Goal: Task Accomplishment & Management: Manage account settings

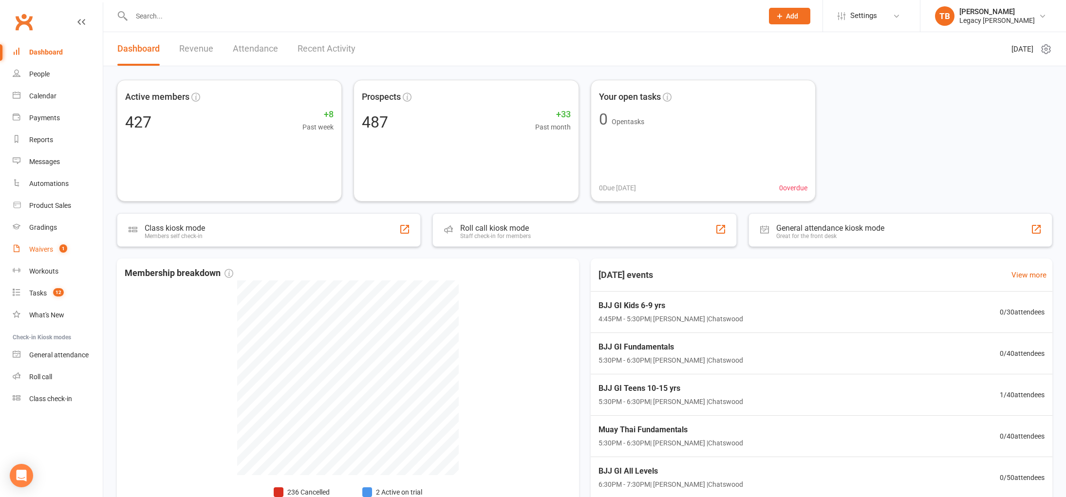
click at [34, 242] on link "Waivers 1" at bounding box center [58, 250] width 90 height 22
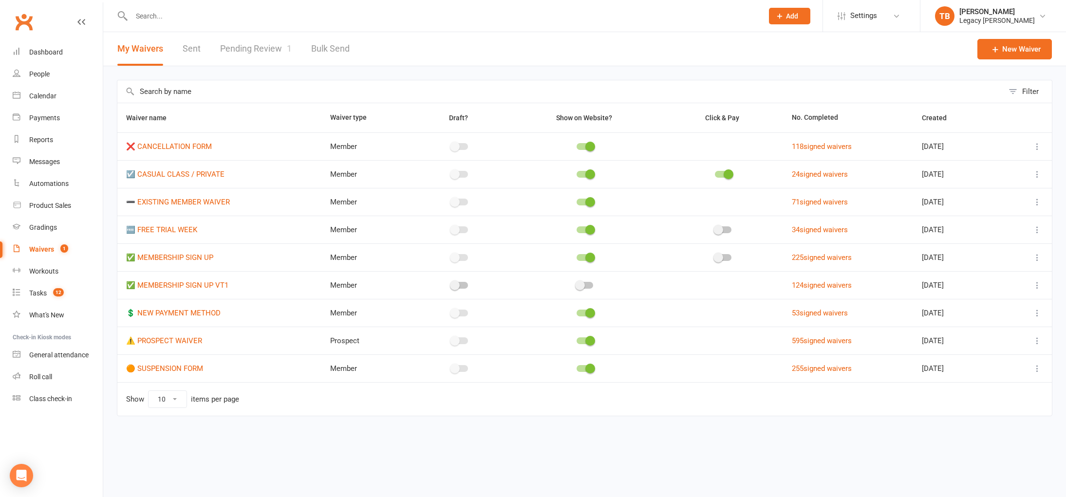
click at [269, 60] on link "Pending Review 1" at bounding box center [256, 49] width 72 height 34
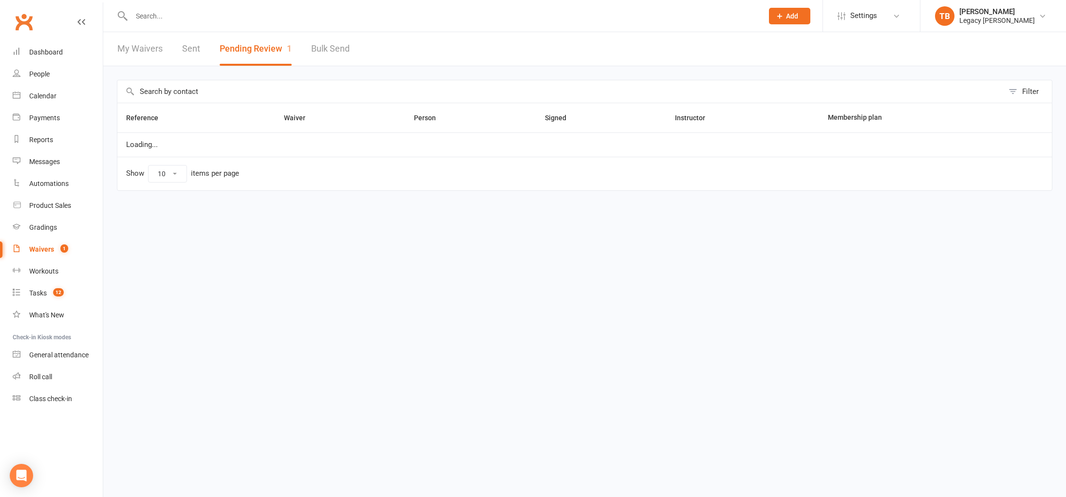
select select "100"
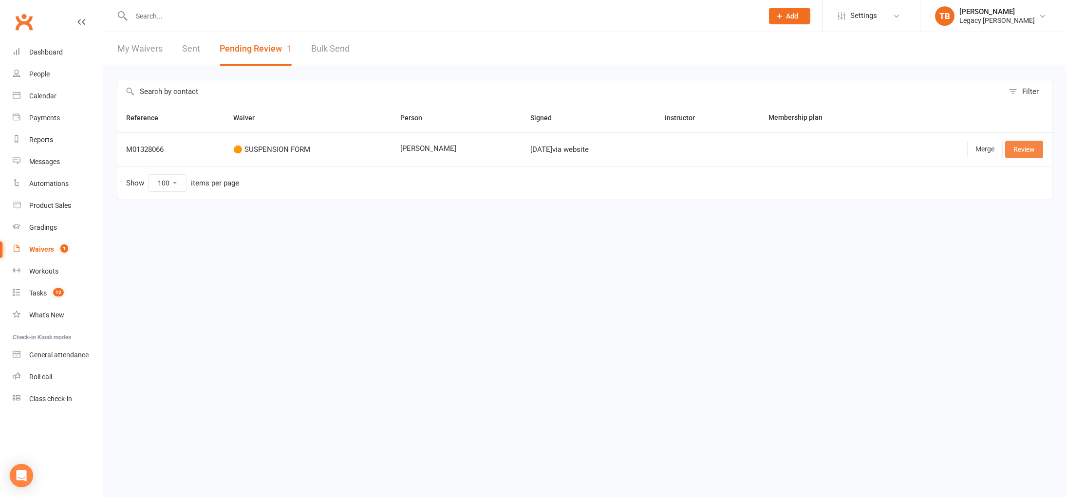
click at [1039, 145] on link "Review" at bounding box center [1024, 150] width 38 height 18
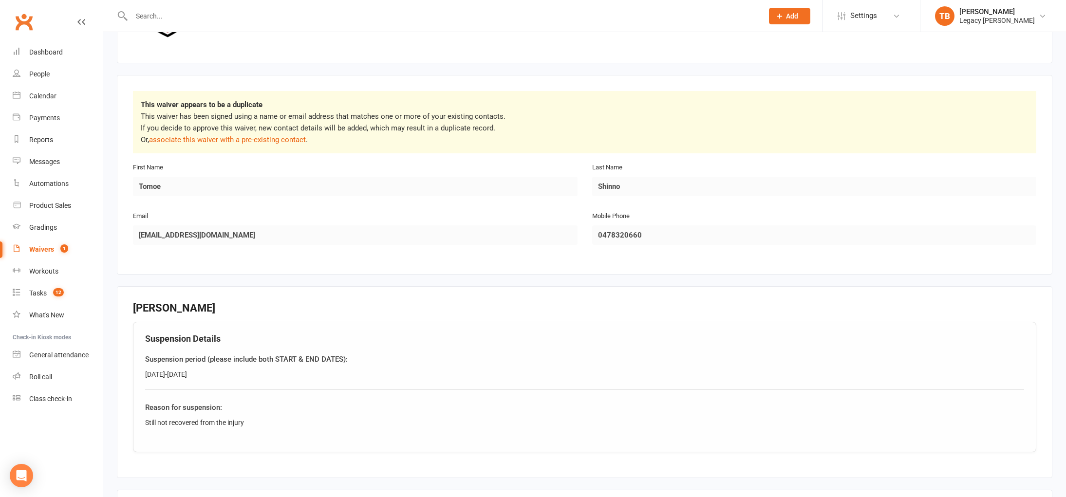
scroll to position [300, 0]
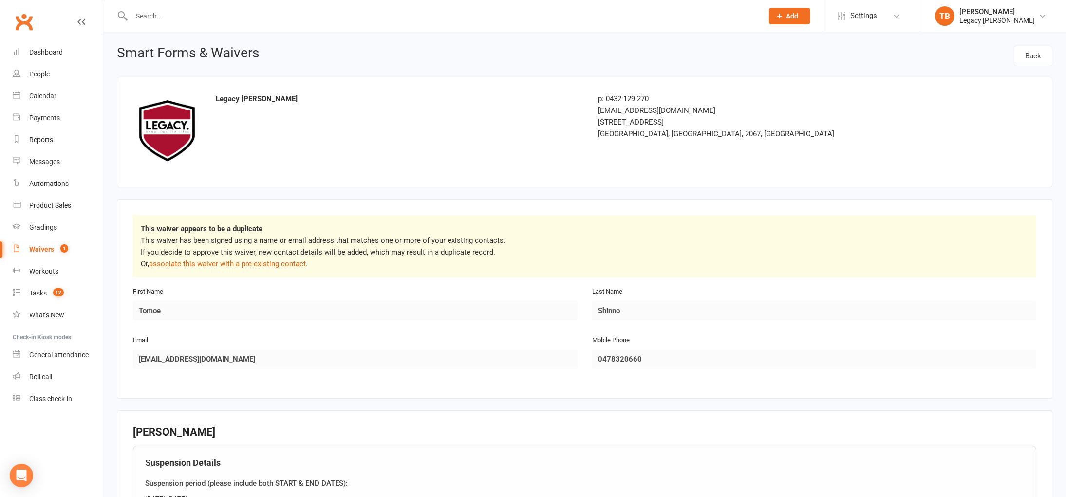
select select "100"
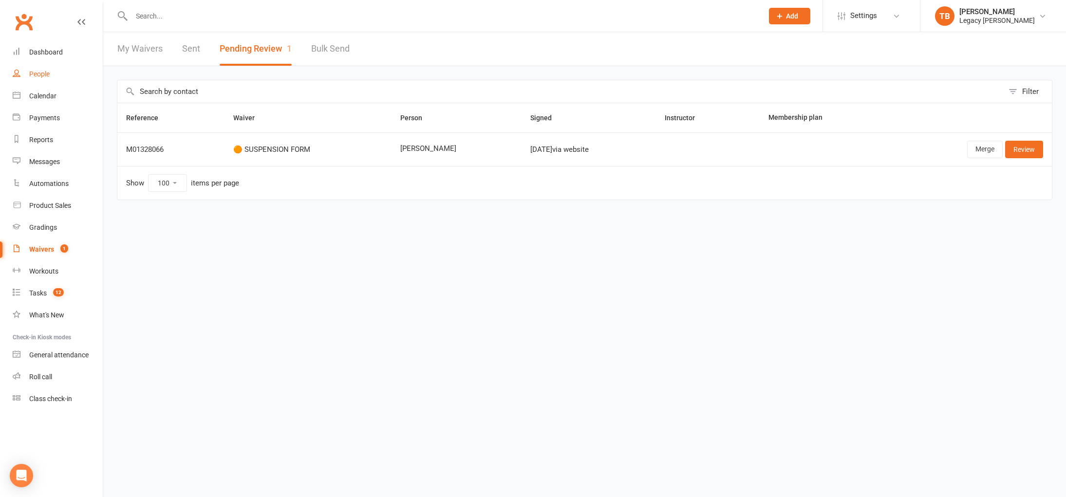
click at [57, 77] on link "People" at bounding box center [58, 74] width 90 height 22
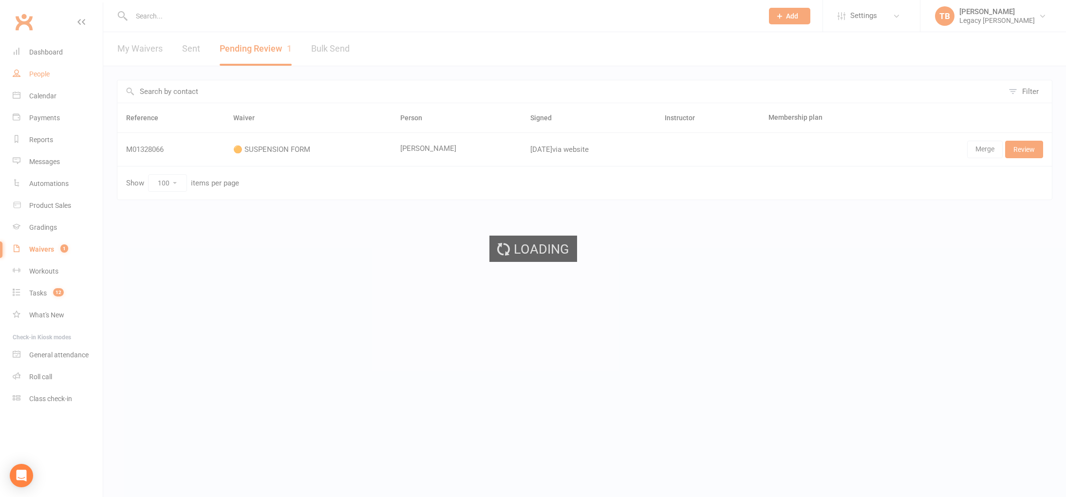
select select "100"
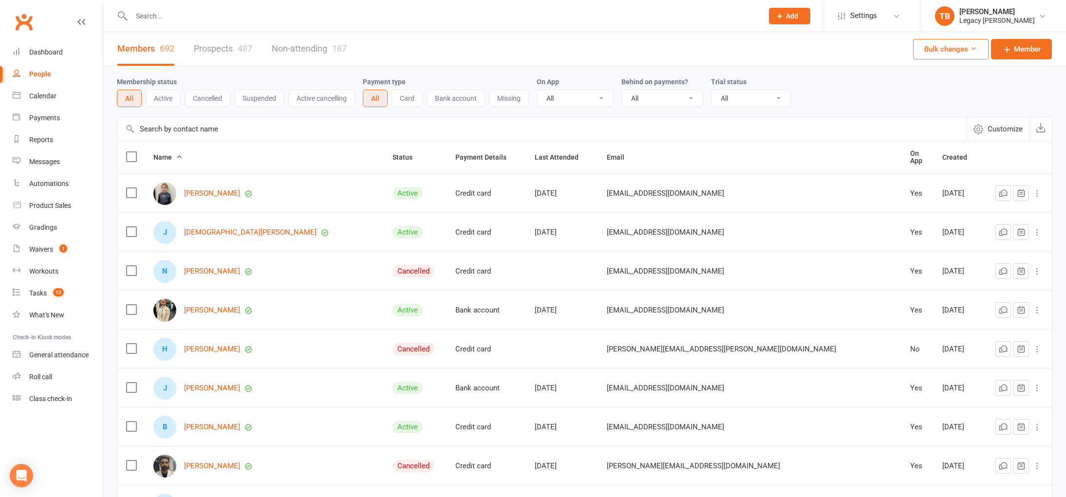
click at [173, 19] on input "text" at bounding box center [443, 16] width 628 height 14
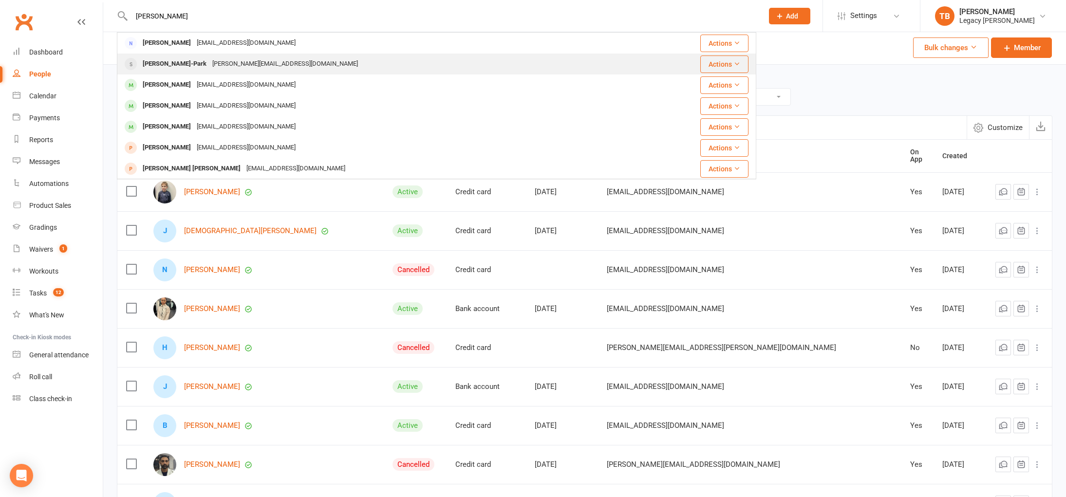
type input "[PERSON_NAME]"
click at [209, 67] on div "[PERSON_NAME][EMAIL_ADDRESS][DOMAIN_NAME]" at bounding box center [284, 64] width 151 height 14
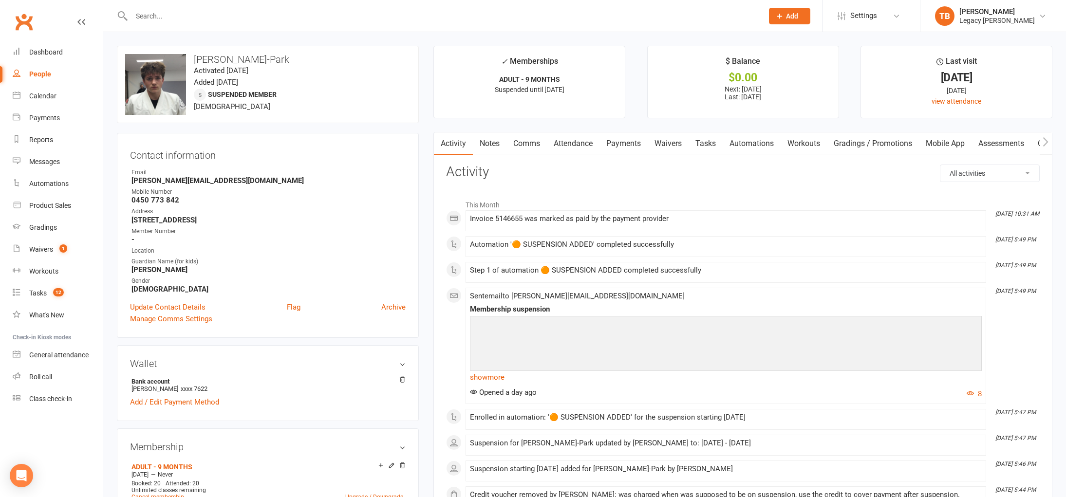
click at [633, 136] on link "Payments" at bounding box center [624, 143] width 48 height 22
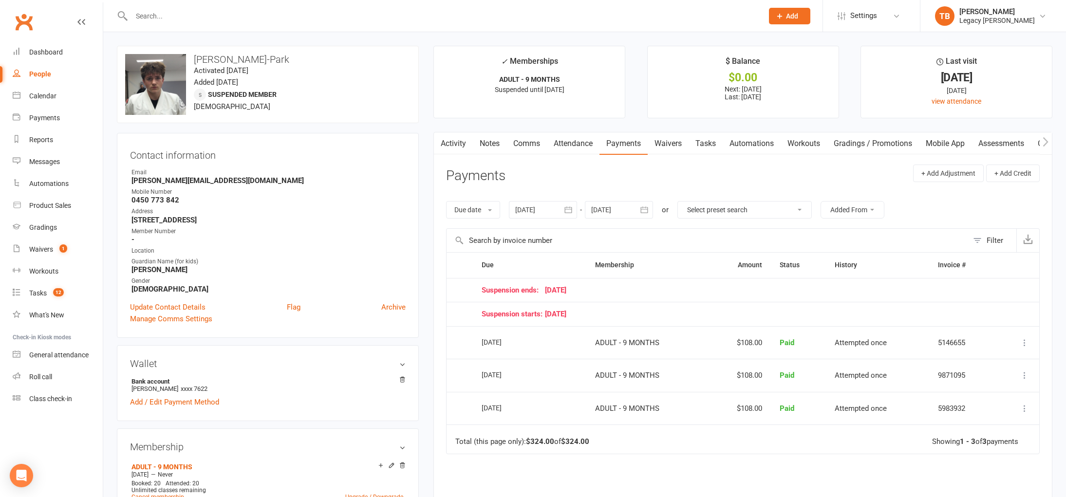
click at [577, 211] on button "button" at bounding box center [569, 210] width 18 height 18
click at [533, 232] on button "button" at bounding box center [524, 234] width 21 height 18
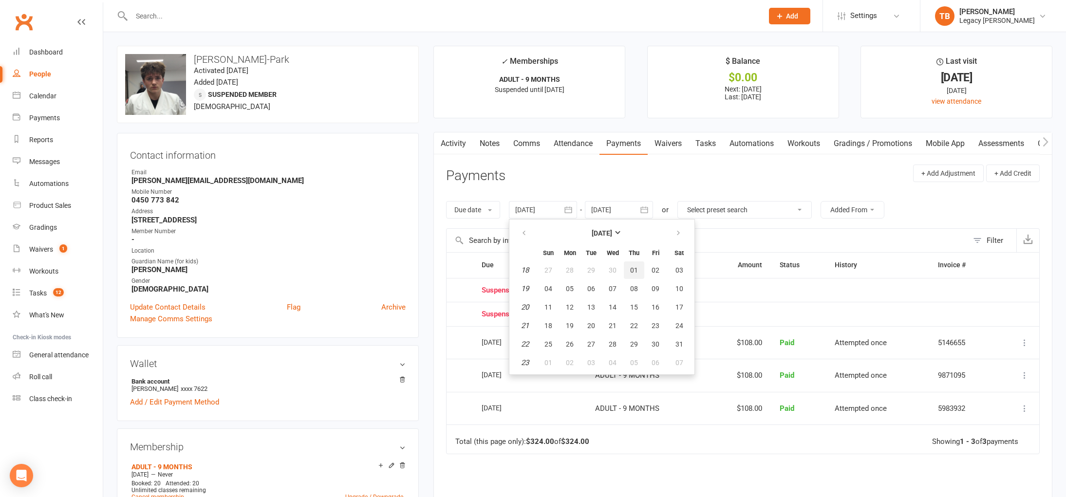
click at [626, 268] on button "01" at bounding box center [634, 271] width 20 height 18
type input "[DATE]"
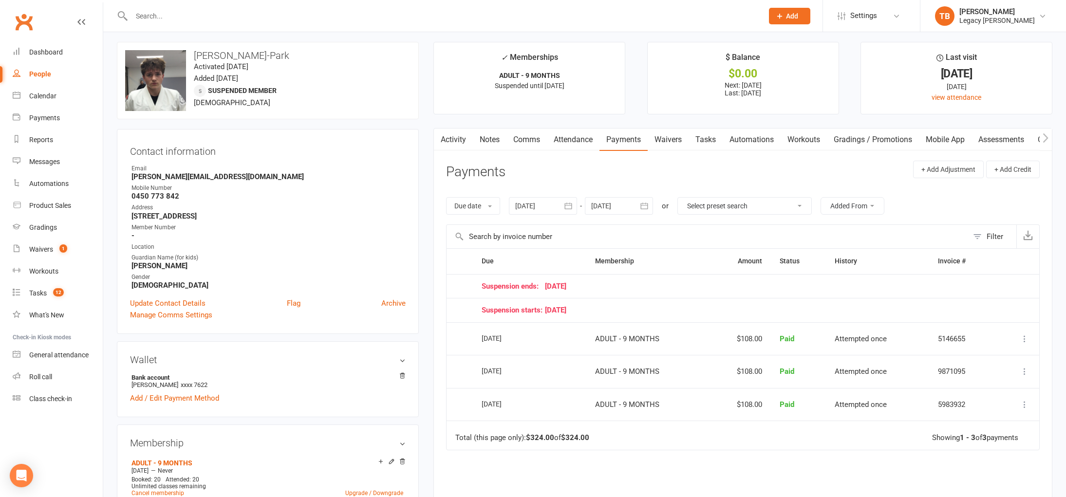
scroll to position [7, 0]
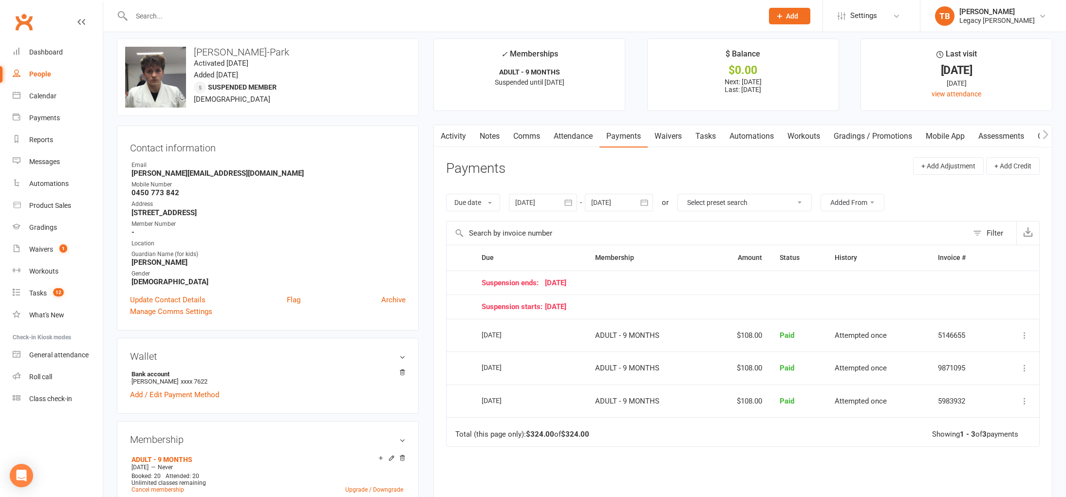
click at [60, 68] on link "People" at bounding box center [58, 74] width 90 height 22
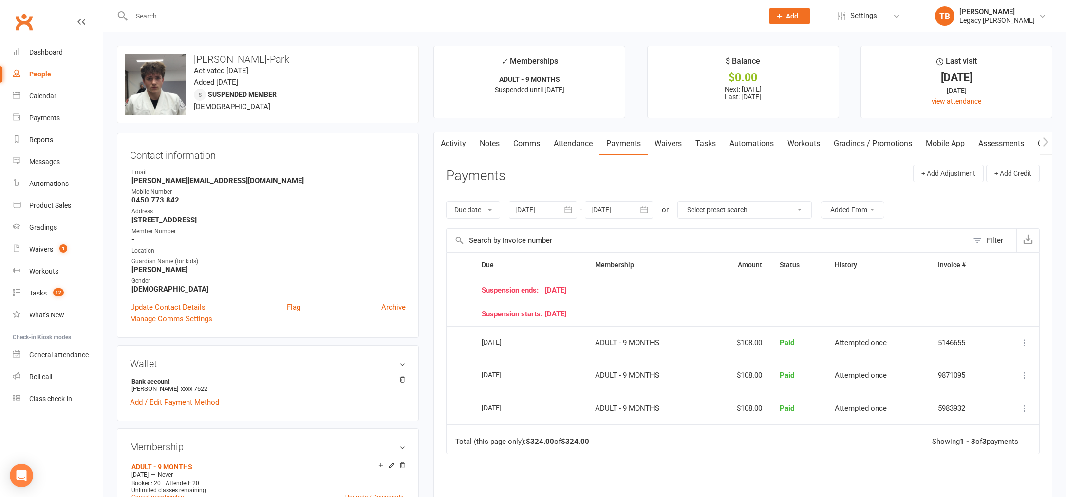
select select "100"
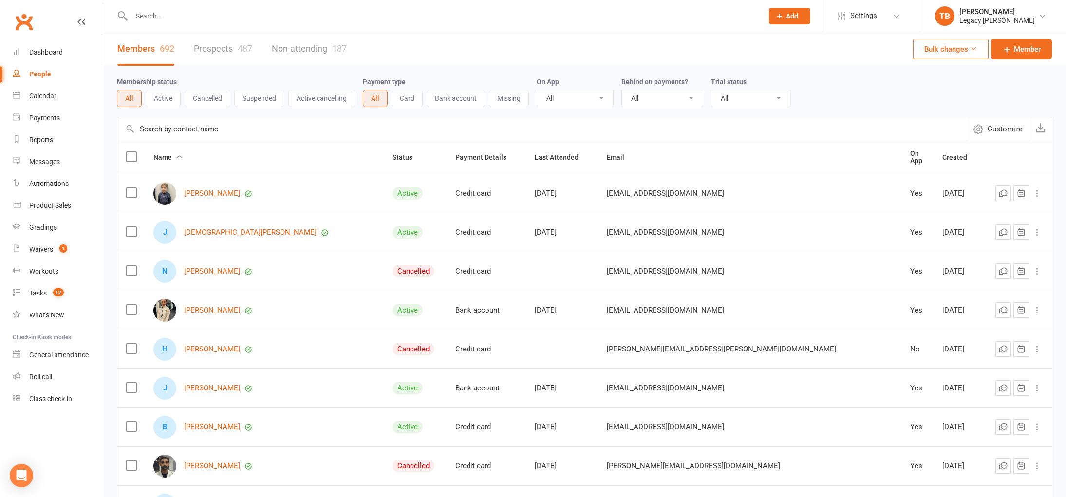
click at [546, 5] on div at bounding box center [437, 16] width 640 height 32
click at [162, 10] on input "text" at bounding box center [443, 16] width 628 height 14
type input "a"
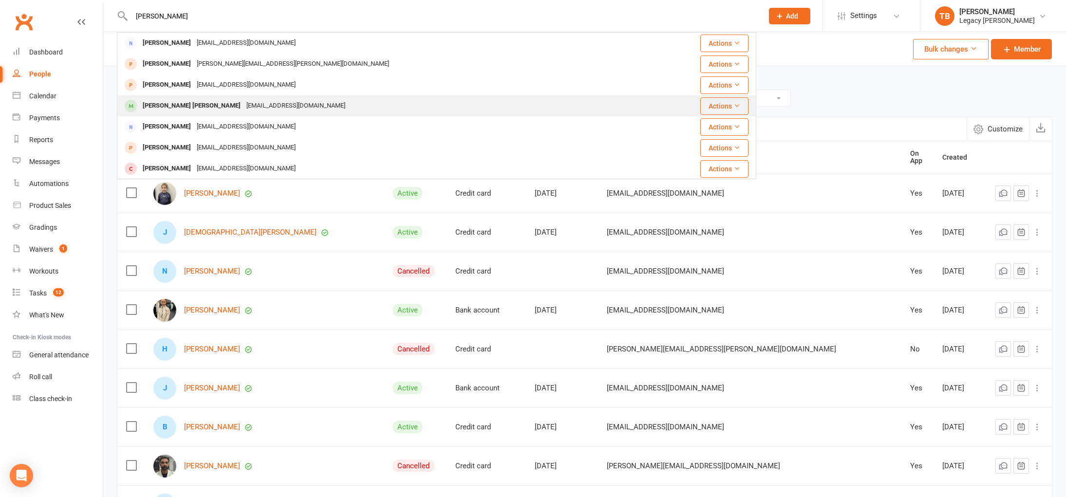
type input "steven"
click at [180, 103] on div "Steven Qia Han" at bounding box center [192, 106] width 104 height 14
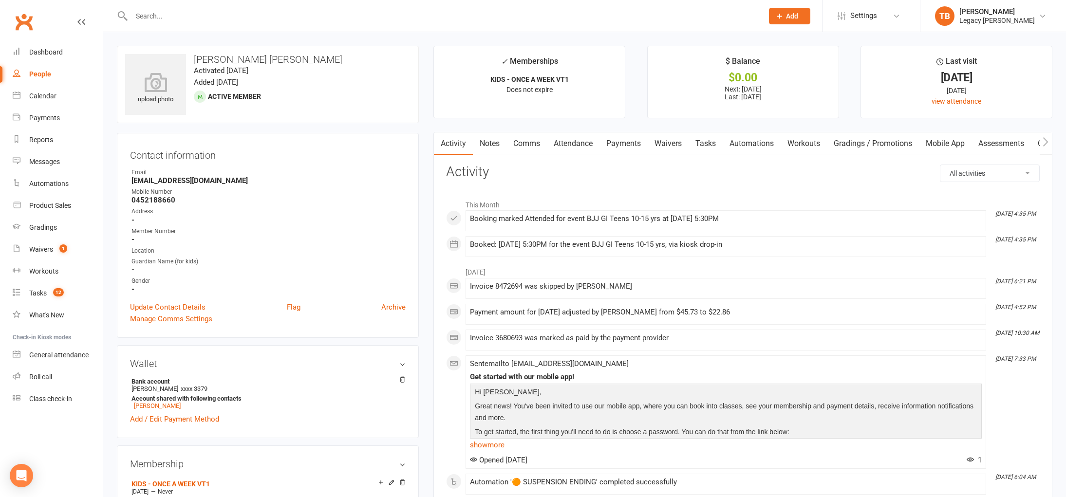
click at [178, 14] on input "text" at bounding box center [443, 16] width 628 height 14
type input "i"
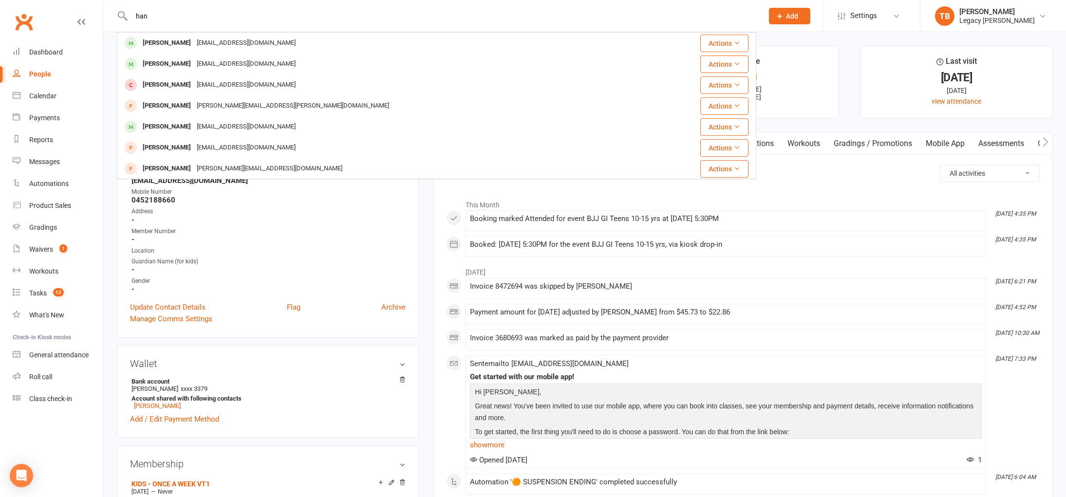
type input "han"
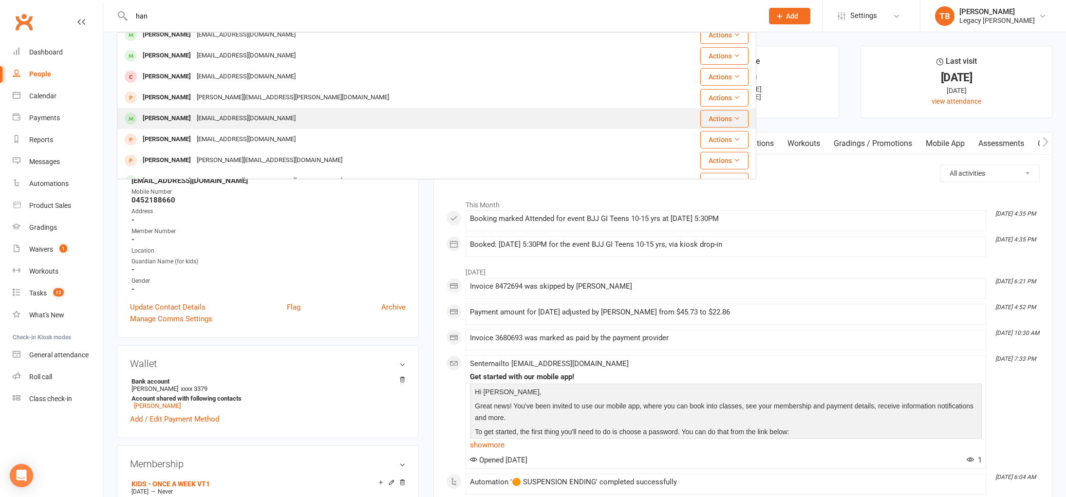
scroll to position [12, 0]
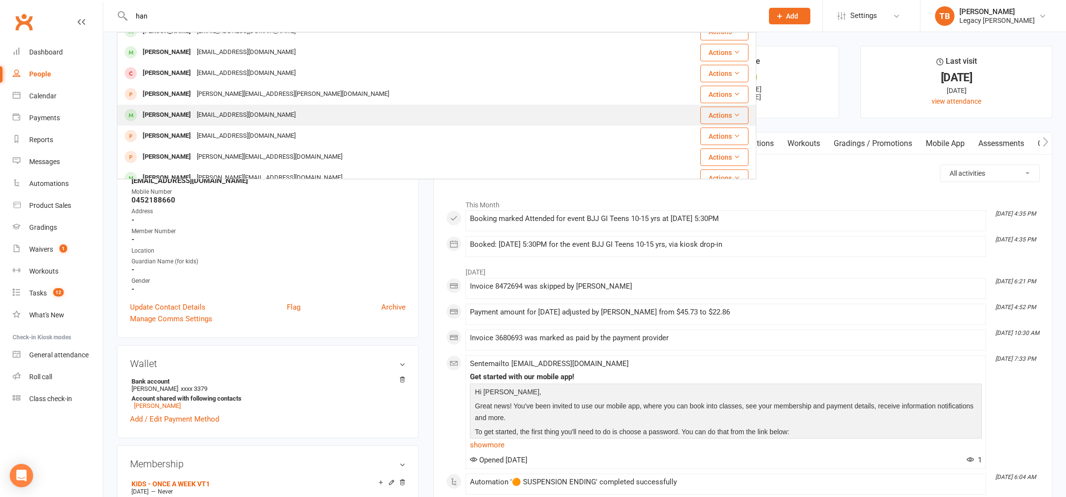
click at [227, 120] on div "daniel_han39@yahoo.com.au" at bounding box center [246, 115] width 105 height 14
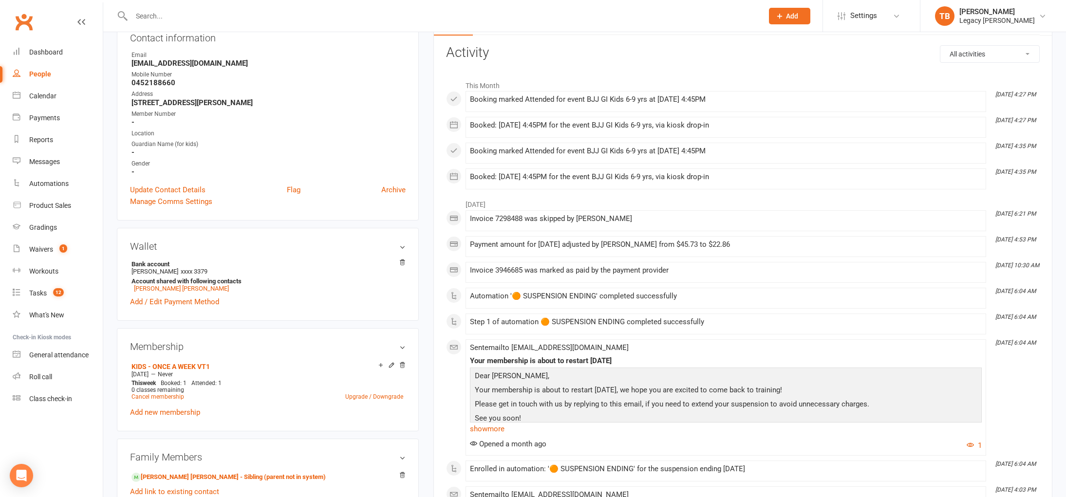
scroll to position [307, 0]
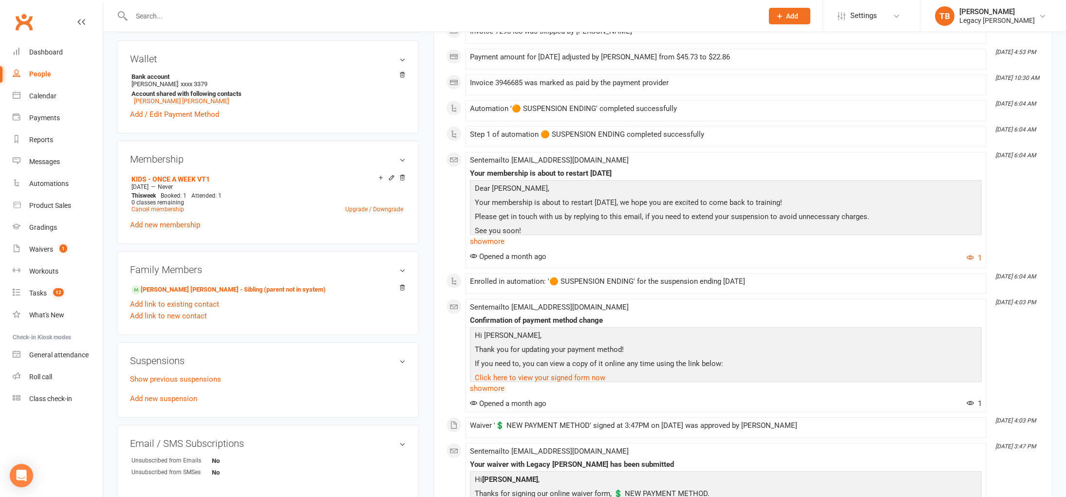
click at [202, 18] on input "text" at bounding box center [443, 16] width 628 height 14
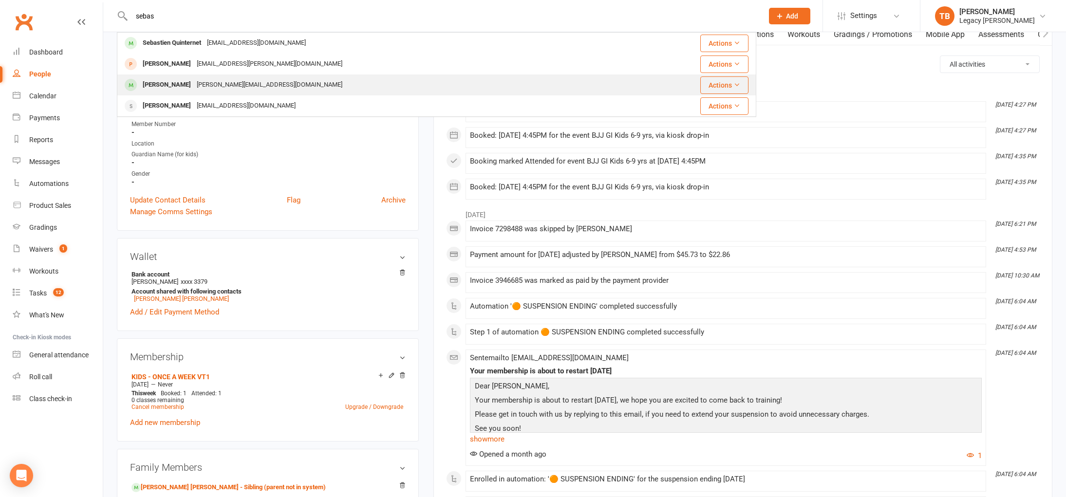
scroll to position [132, 0]
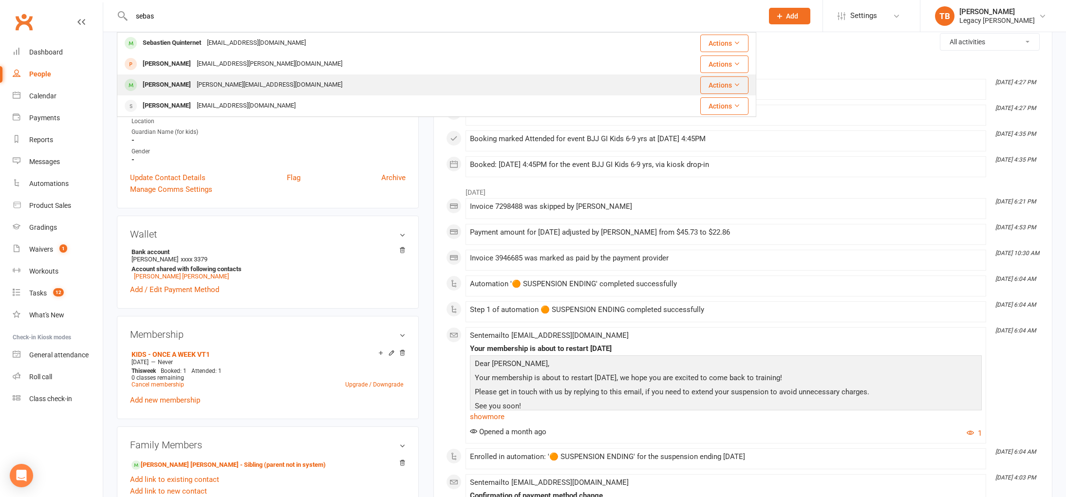
type input "sebas"
click at [254, 77] on div "Sebastian Sarmiento-Bunce breana@hey.com" at bounding box center [374, 85] width 513 height 20
